Goal: Transaction & Acquisition: Download file/media

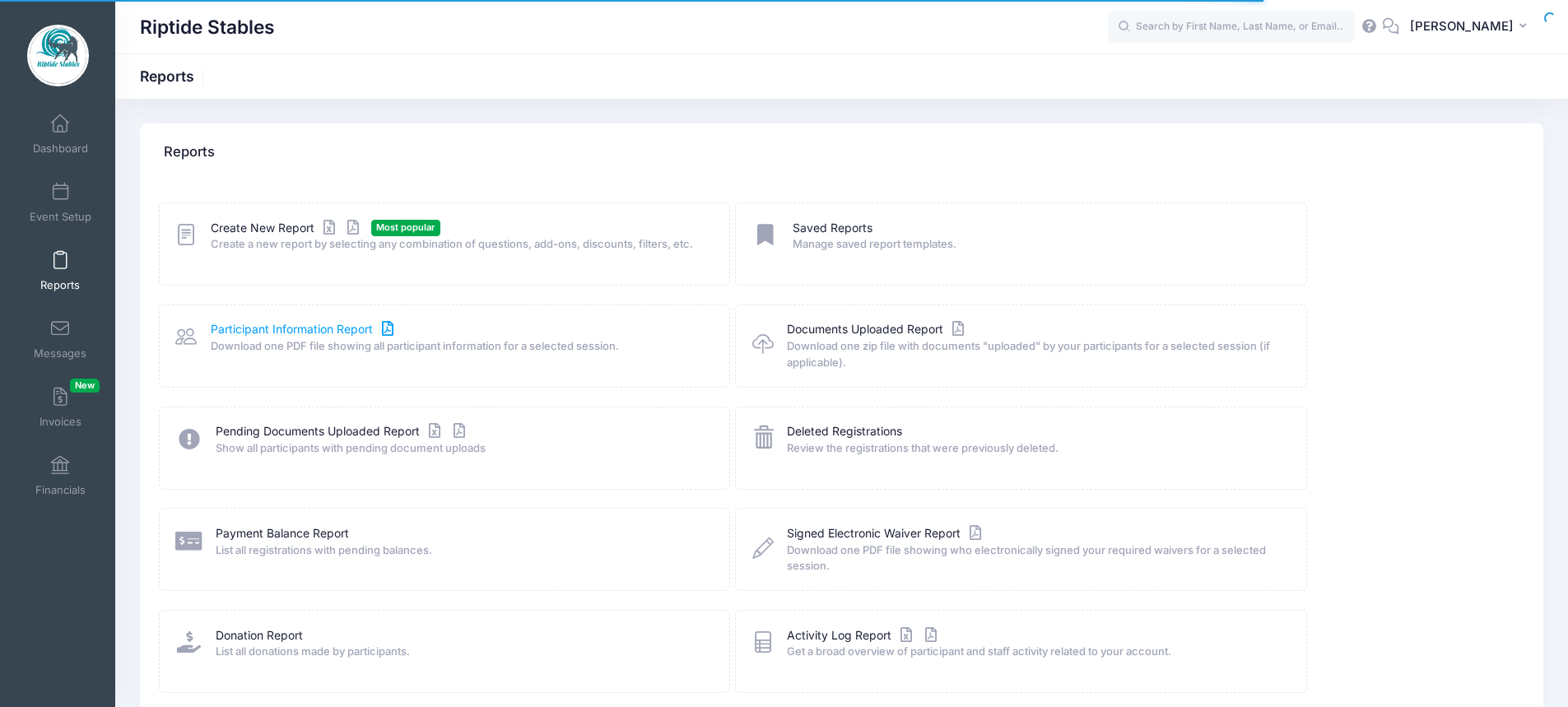
click at [309, 322] on link "Participant Information Report" at bounding box center [304, 329] width 187 height 17
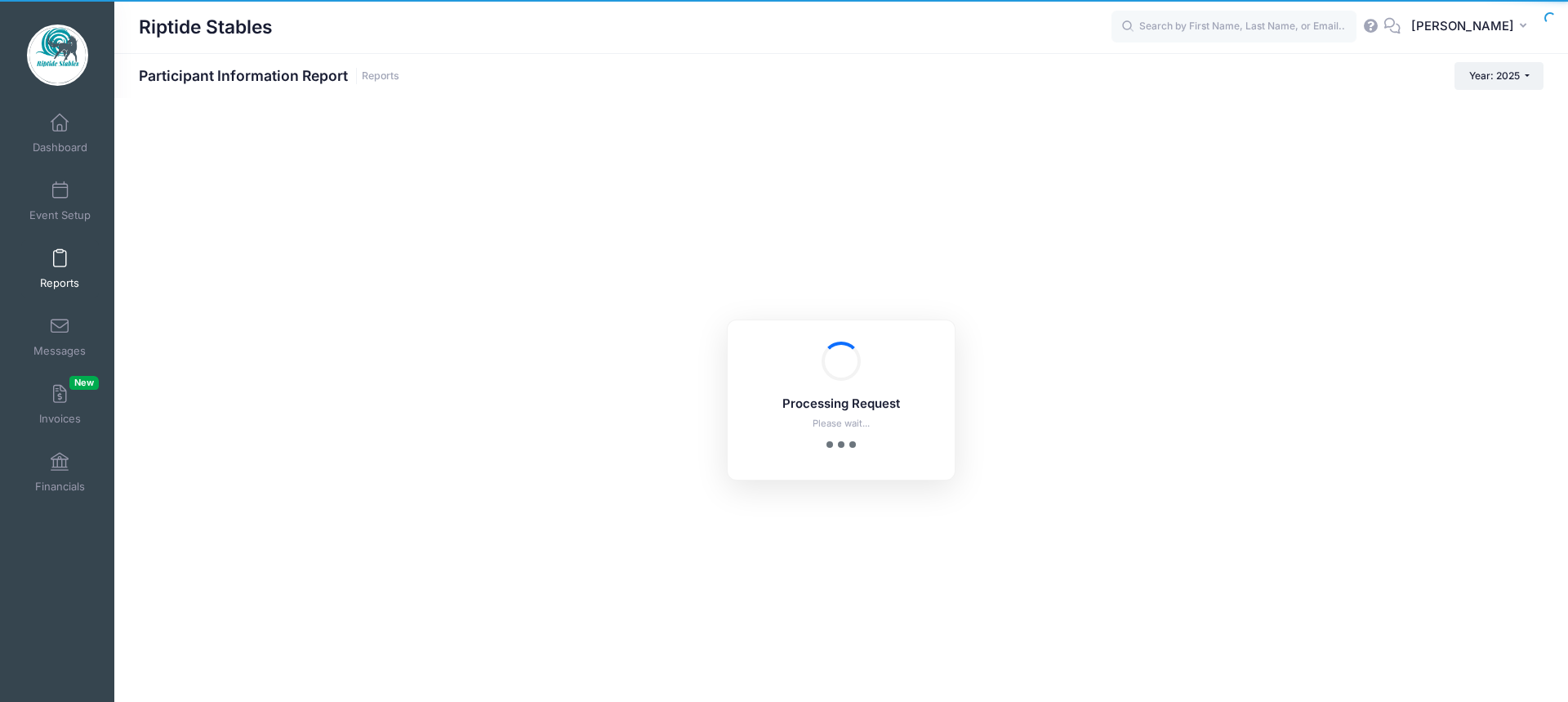
checkbox input "true"
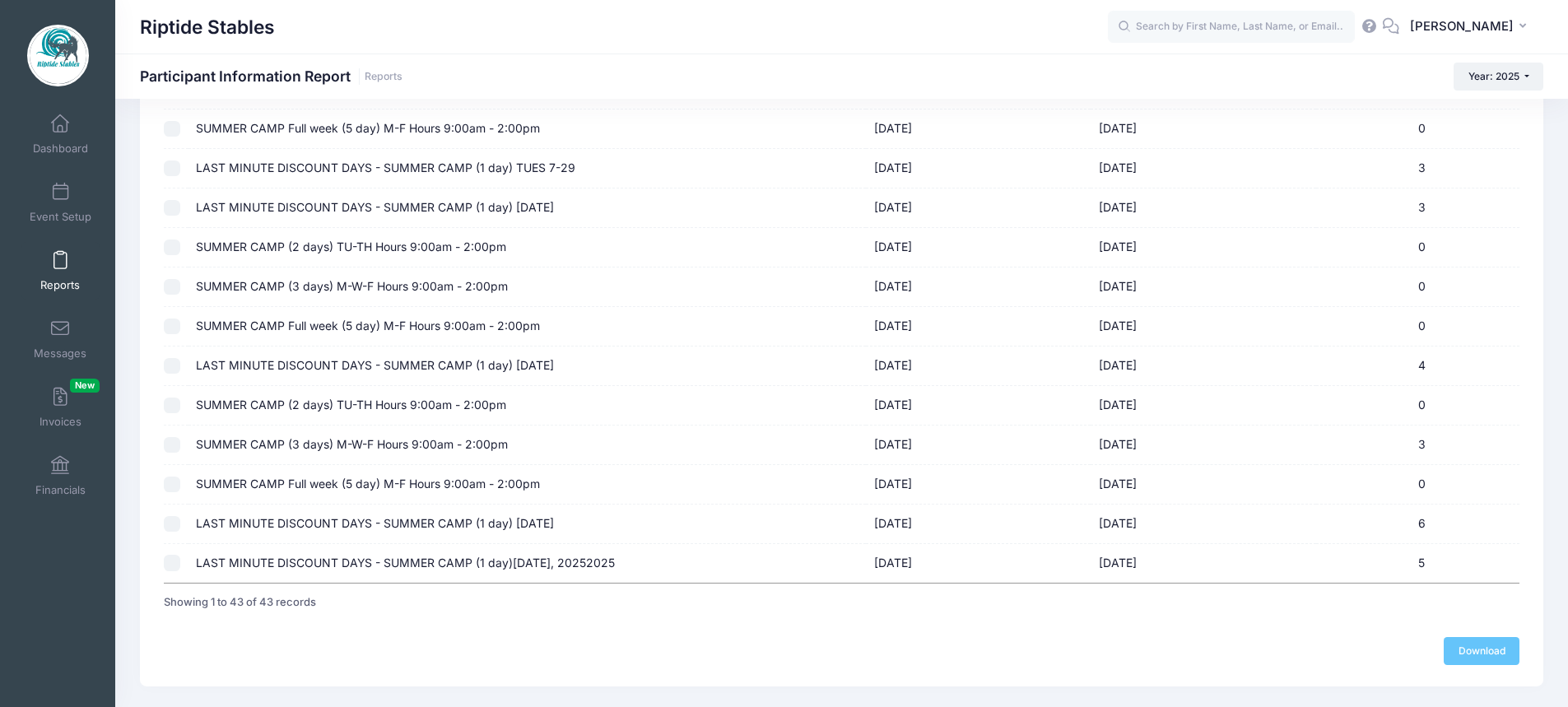
scroll to position [1455, 0]
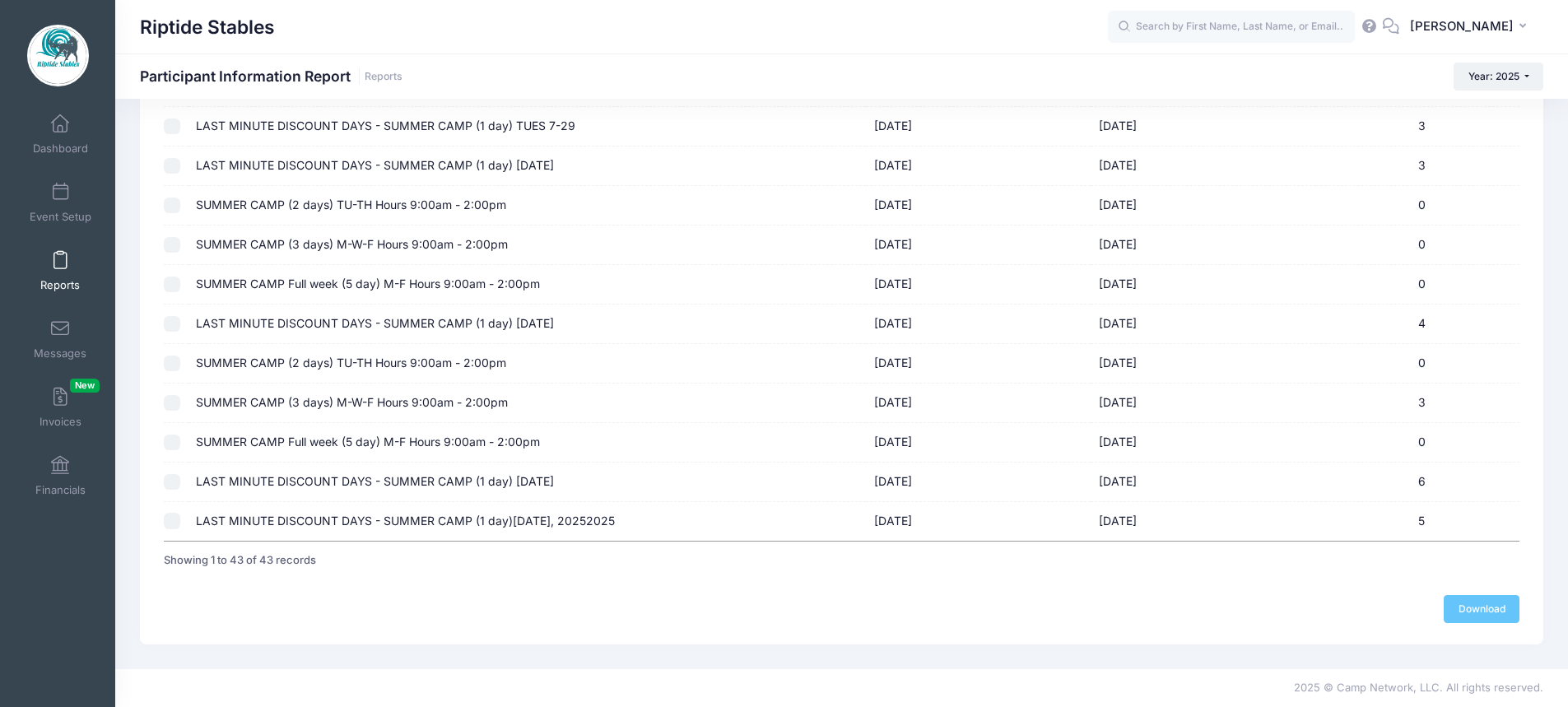
click at [175, 522] on input "checkbox" at bounding box center [172, 521] width 16 height 16
checkbox input "true"
click at [1481, 611] on link "Download" at bounding box center [1481, 609] width 76 height 28
